Goal: Find specific page/section

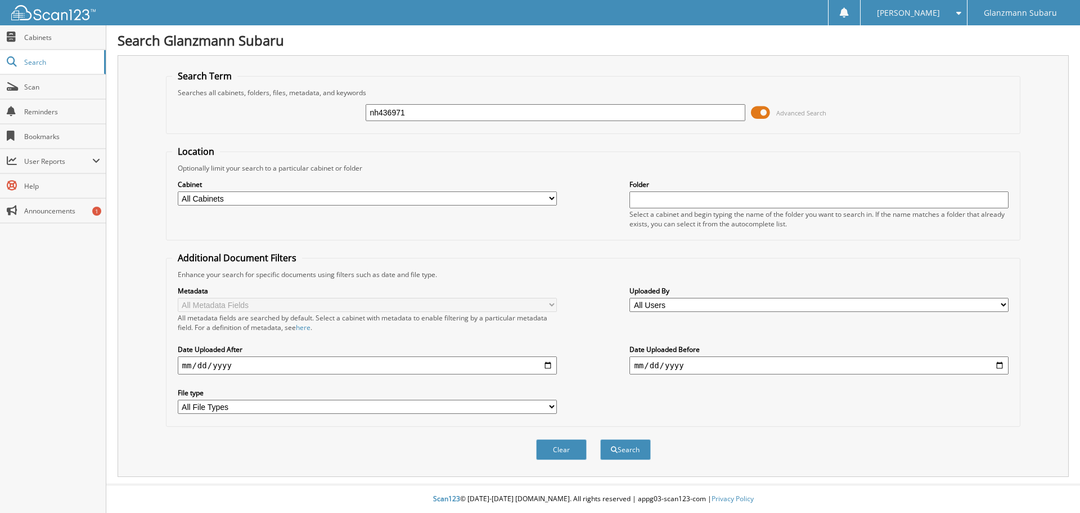
type input "nh436971"
click at [600, 439] on button "Search" at bounding box center [625, 449] width 51 height 21
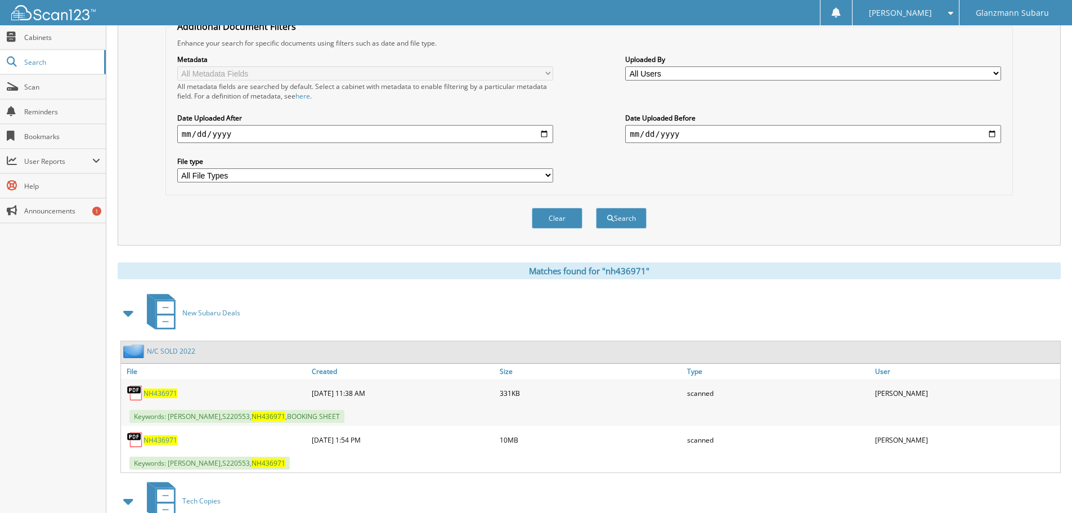
scroll to position [281, 0]
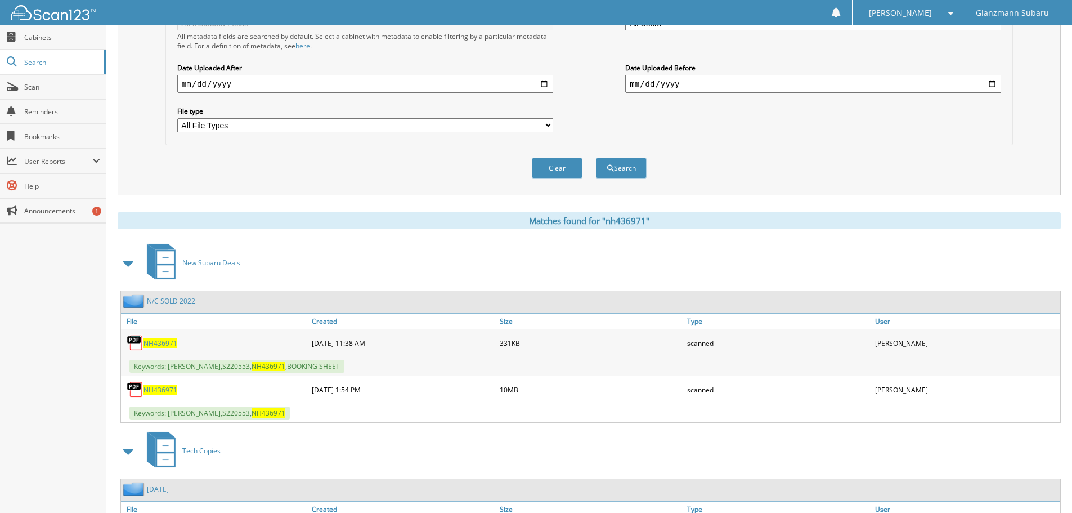
click at [163, 388] on span "NH436971" at bounding box center [161, 390] width 34 height 10
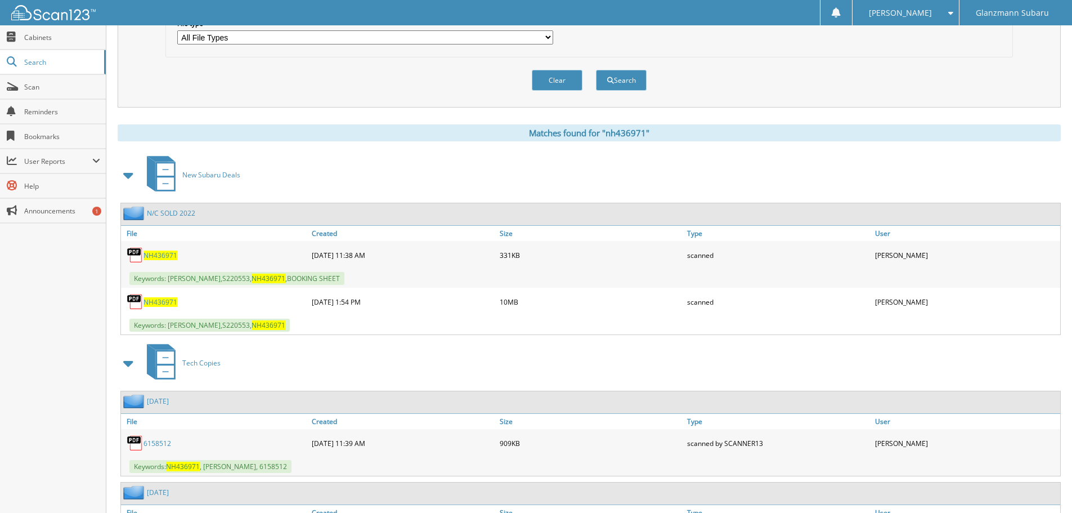
scroll to position [450, 0]
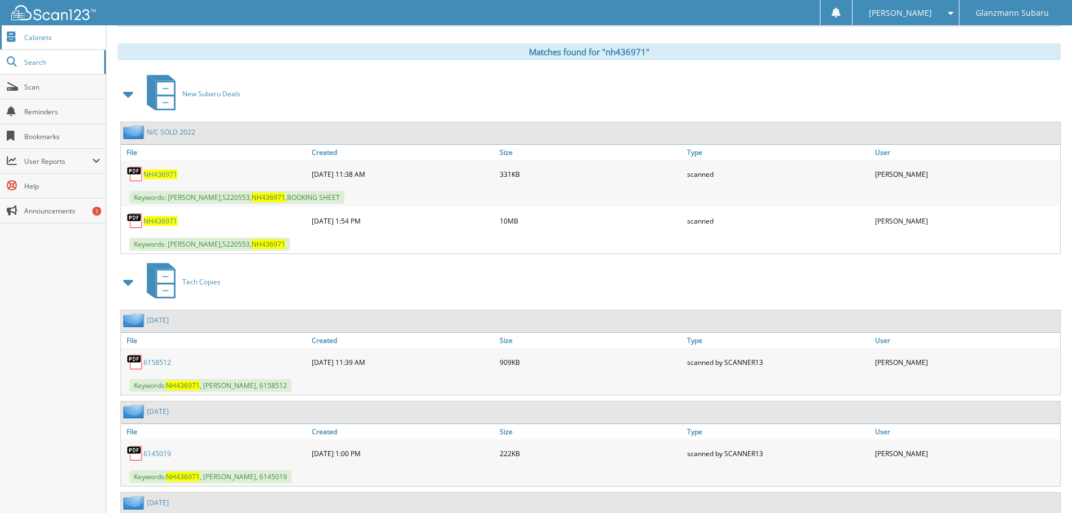
click at [37, 37] on span "Cabinets" at bounding box center [62, 38] width 76 height 10
